Goal: Information Seeking & Learning: Learn about a topic

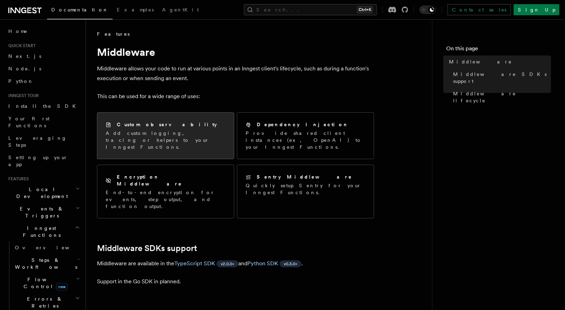
click at [145, 127] on h2 "Custom observability" at bounding box center [167, 124] width 100 height 7
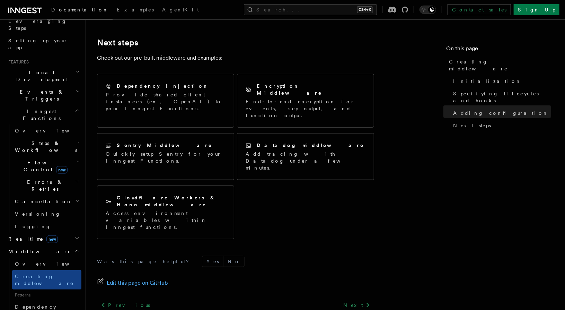
scroll to position [139, 0]
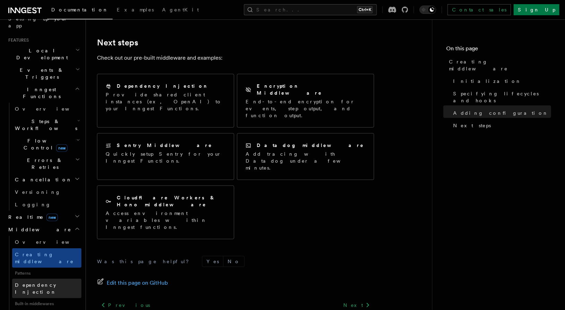
click at [41, 282] on span "Dependency Injection" at bounding box center [36, 288] width 42 height 12
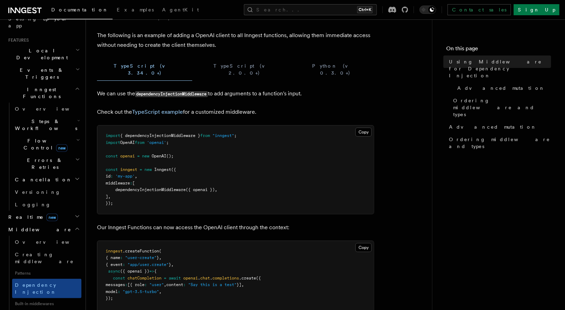
scroll to position [46, 0]
